Goal: Task Accomplishment & Management: Manage account settings

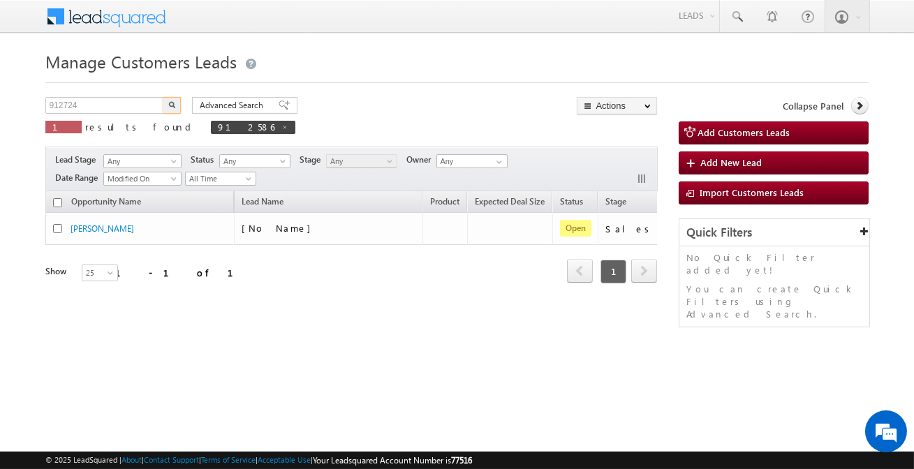
type input "912724"
click at [177, 105] on button "button" at bounding box center [172, 105] width 18 height 17
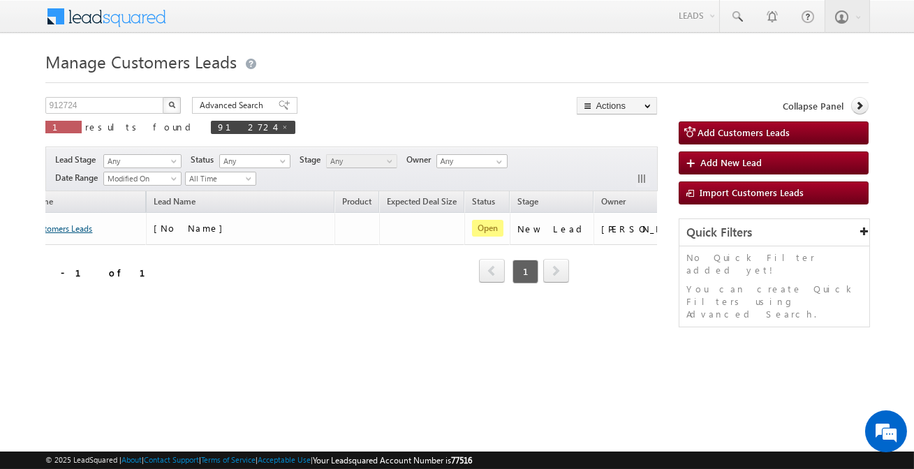
scroll to position [0, 92]
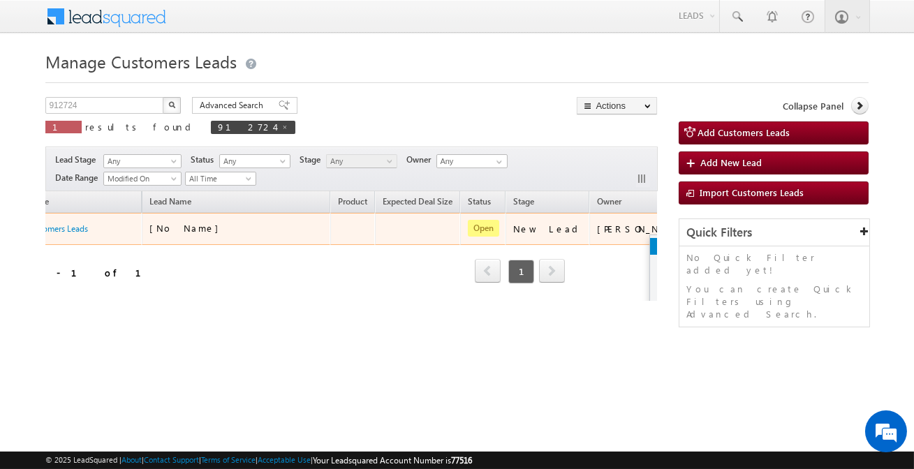
click at [650, 242] on link "Edit" at bounding box center [685, 246] width 70 height 17
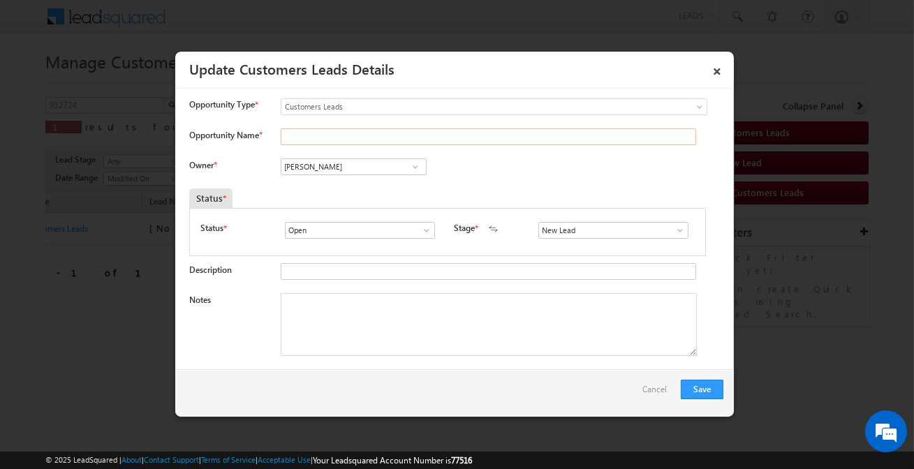
click at [427, 140] on input "Opportunity Name *" at bounding box center [488, 136] width 415 height 17
paste input "[PERSON_NAME]"
type input "[PERSON_NAME]"
click at [410, 160] on link at bounding box center [414, 167] width 17 height 14
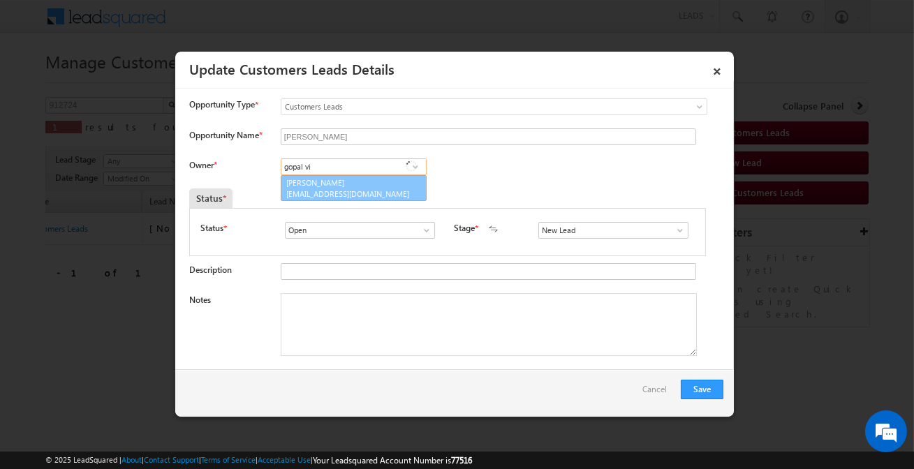
click at [378, 183] on link "[PERSON_NAME] [PERSON_NAME][EMAIL_ADDRESS][DOMAIN_NAME]" at bounding box center [354, 188] width 146 height 27
type input "[PERSON_NAME]"
click at [584, 234] on input "New Lead" at bounding box center [613, 230] width 150 height 17
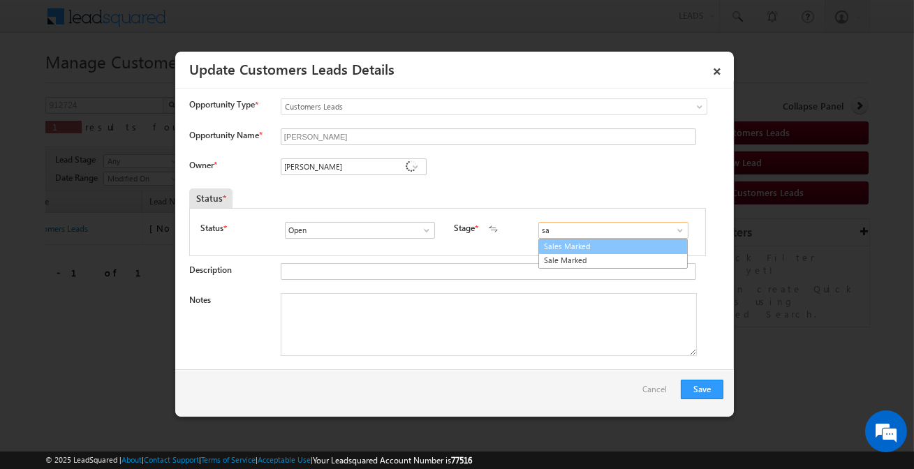
click at [579, 248] on link "Sales Marked" at bounding box center [612, 247] width 149 height 16
type input "Sales Marked"
click at [450, 332] on textarea "Notes" at bounding box center [489, 324] width 416 height 63
paste textarea "[PERSON_NAME] / Purchase /40 lakh / Customer is self Employed / 4 lakh income /…"
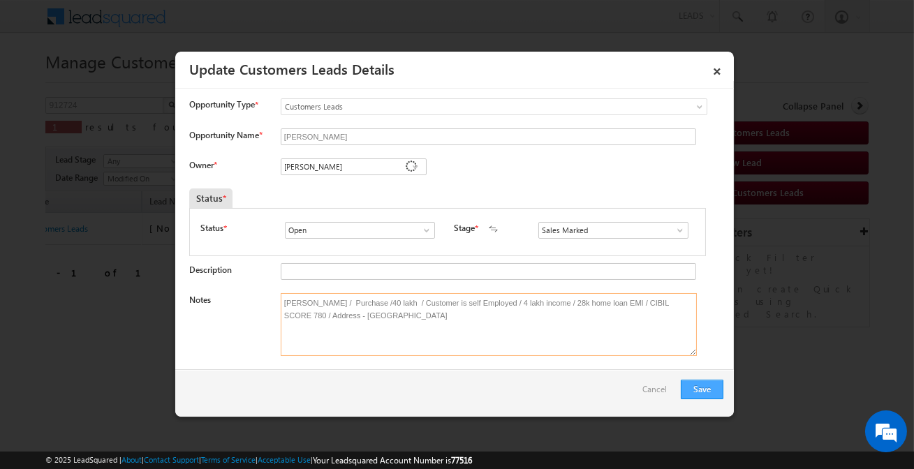
type textarea "[PERSON_NAME] / Purchase /40 lakh / Customer is self Employed / 4 lakh income /…"
click at [707, 394] on button "Save" at bounding box center [702, 390] width 43 height 20
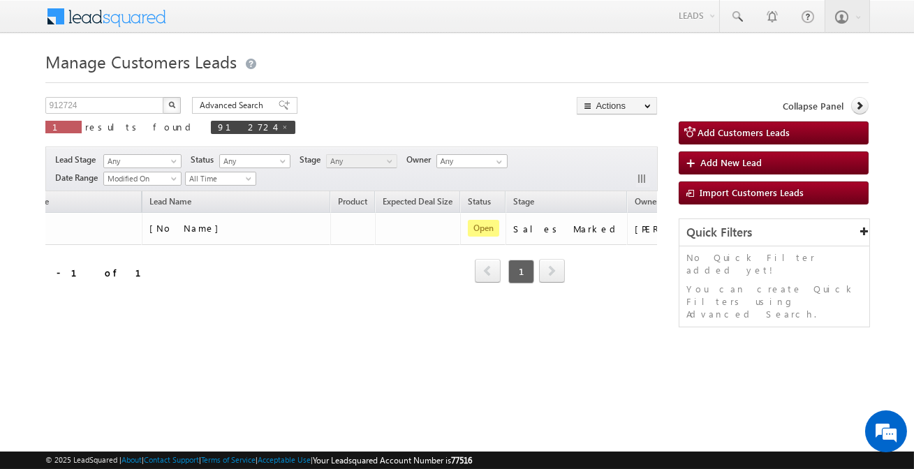
drag, startPoint x: 199, startPoint y: 342, endPoint x: 168, endPoint y: 326, distance: 34.7
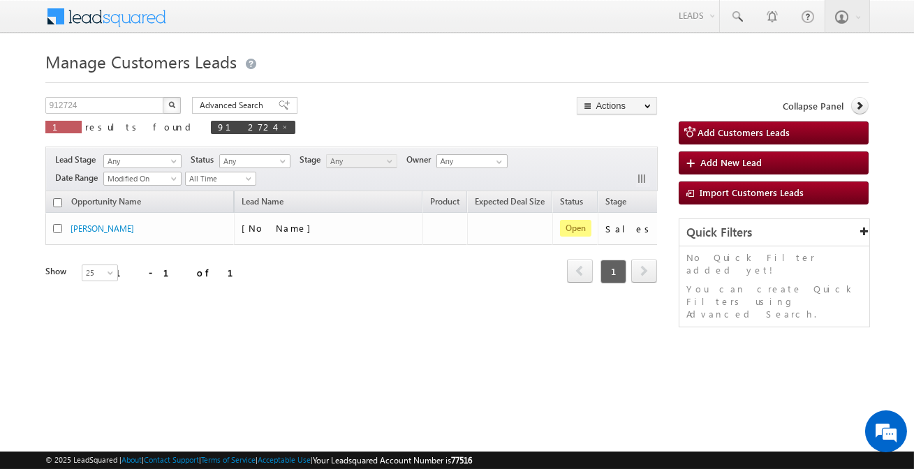
scroll to position [0, 0]
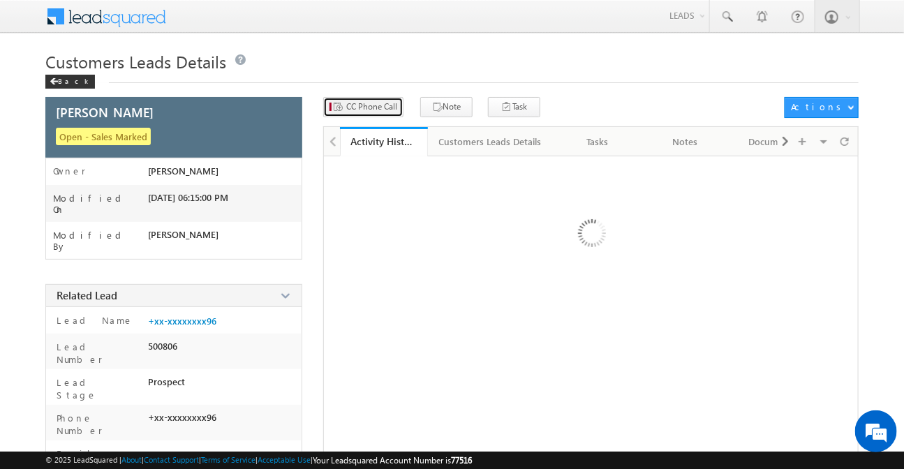
click at [355, 112] on span "CC Phone Call" at bounding box center [371, 107] width 51 height 13
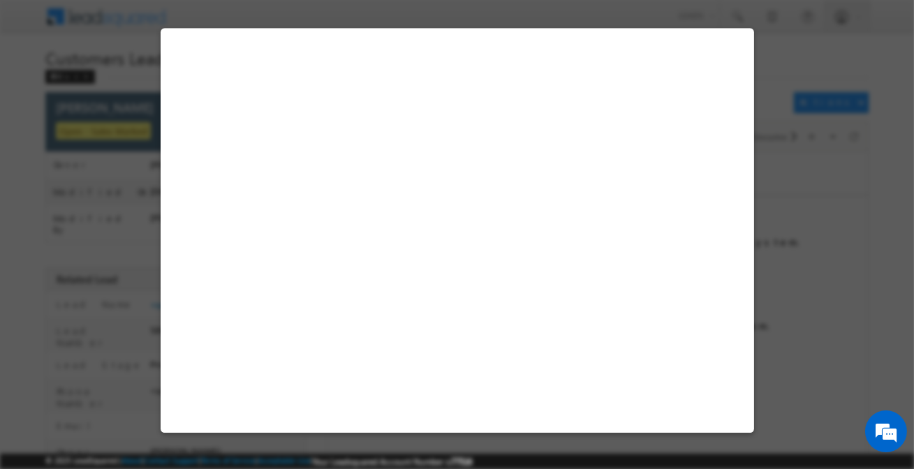
select select "Dhule"
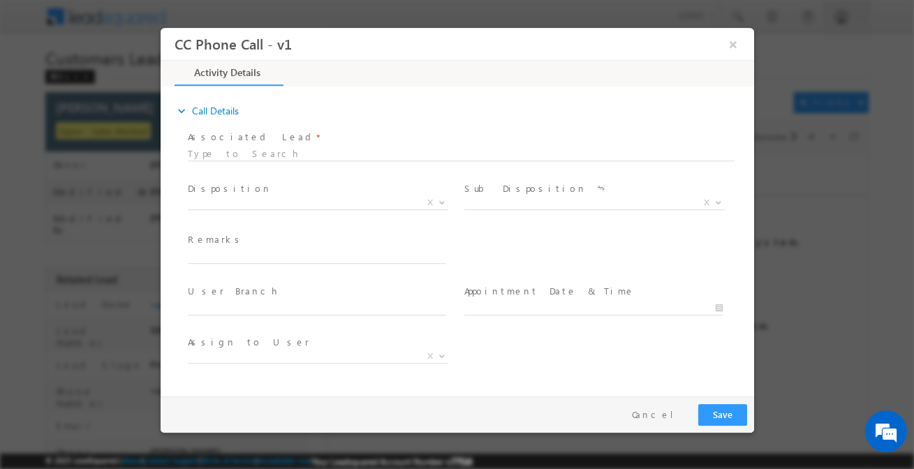
click at [305, 209] on span "Qualified Open Contacted Language Barrier Closed Lead Not Eligible X" at bounding box center [322, 205] width 271 height 17
click at [318, 209] on span at bounding box center [318, 209] width 0 height 1
select select "kiran.patil@sgrlimited.in"
click at [318, 209] on span "X" at bounding box center [317, 206] width 260 height 14
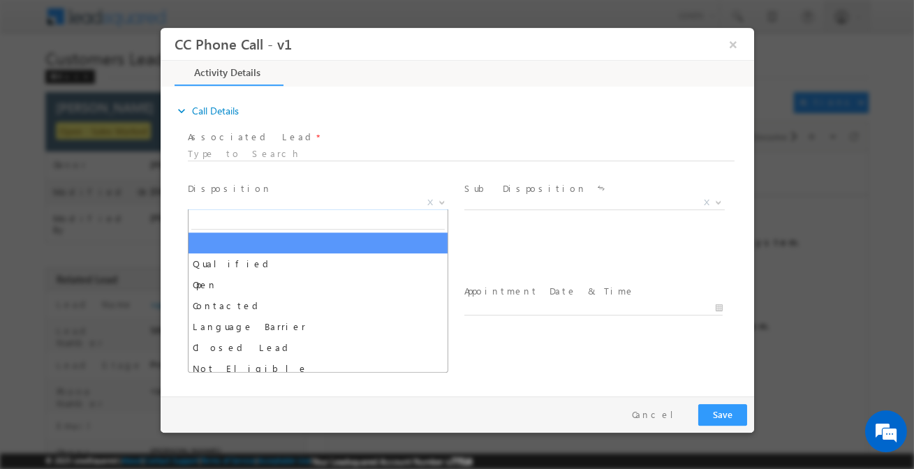
click at [320, 205] on span "X" at bounding box center [317, 203] width 260 height 14
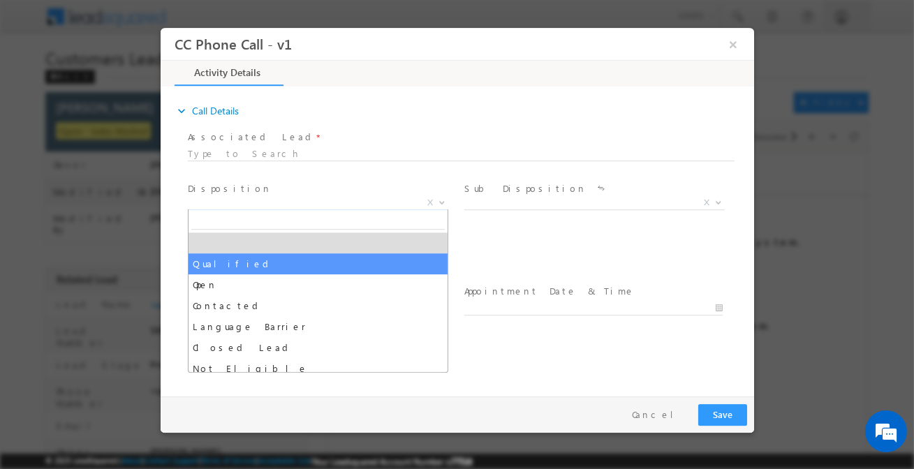
select select "Qualified"
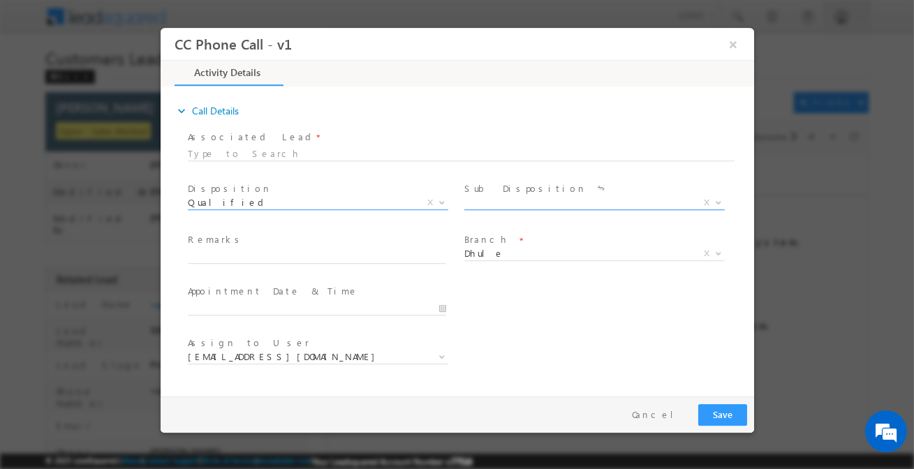
click at [498, 200] on span "X" at bounding box center [593, 203] width 260 height 14
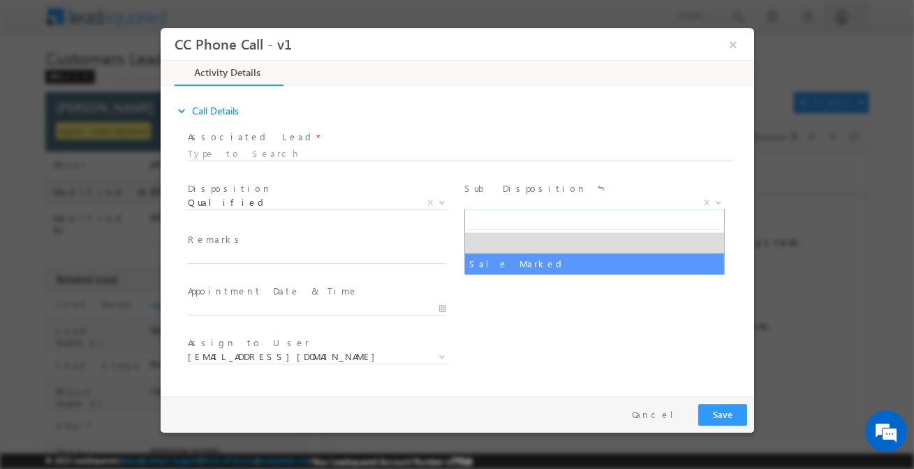
select select "Sale Marked"
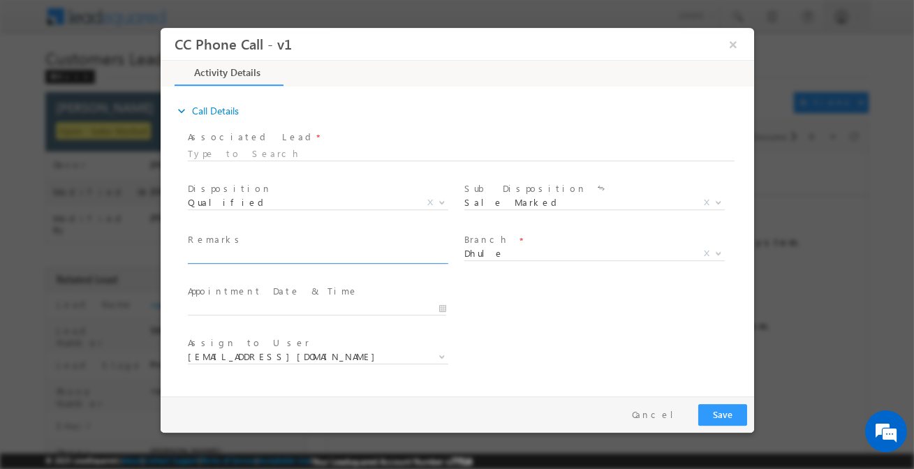
click at [387, 258] on input "text" at bounding box center [316, 257] width 258 height 14
paste input "[PERSON_NAME] / Purchase /40 lakh / Customer is self Employed / 4 lakh income /…"
type input "[PERSON_NAME] / Purchase /40 lakh / Customer is self Employed / 4 lakh income /…"
click at [731, 424] on button "Save" at bounding box center [721, 415] width 49 height 22
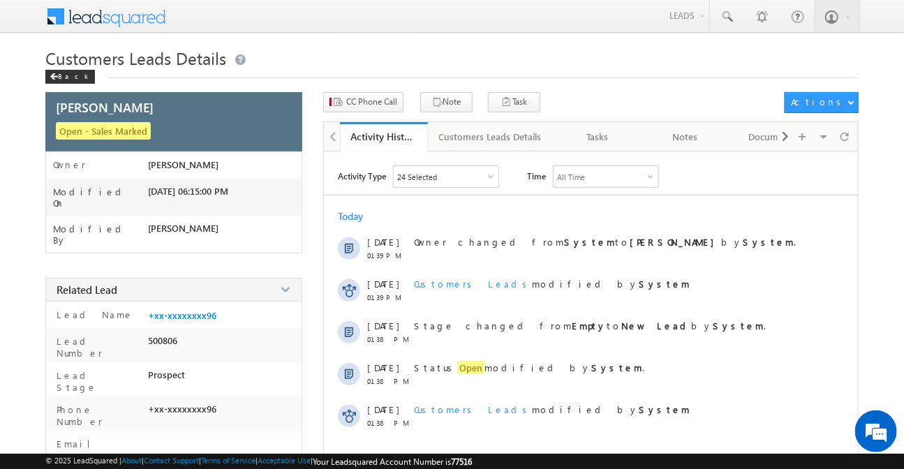
scroll to position [0, 0]
